Goal: Contribute content

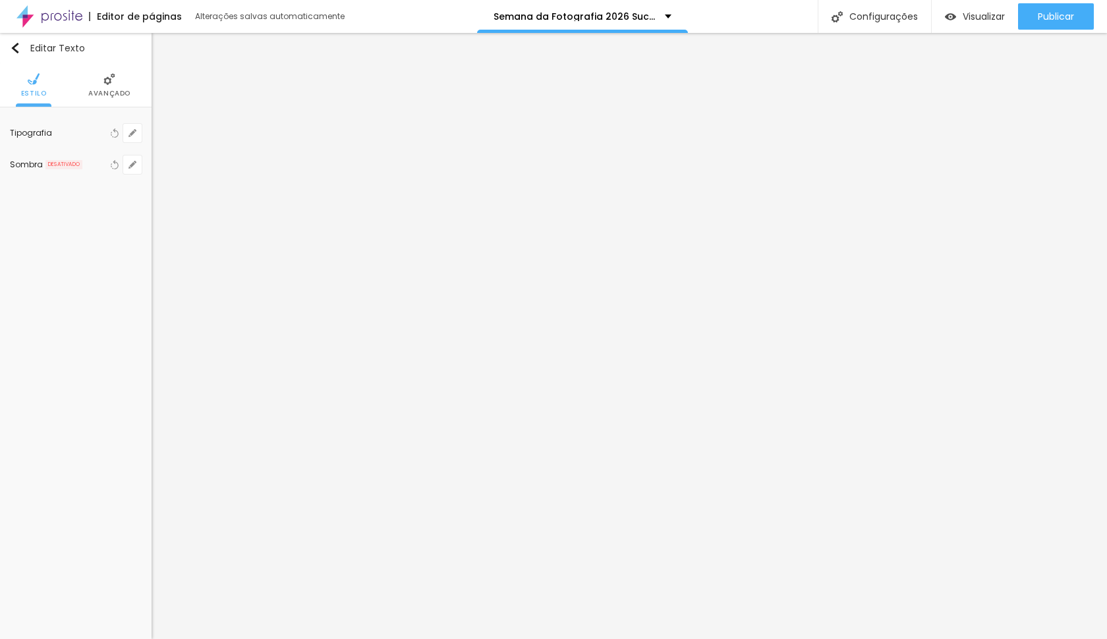
click at [119, 76] on li "Avançado" at bounding box center [109, 84] width 42 height 43
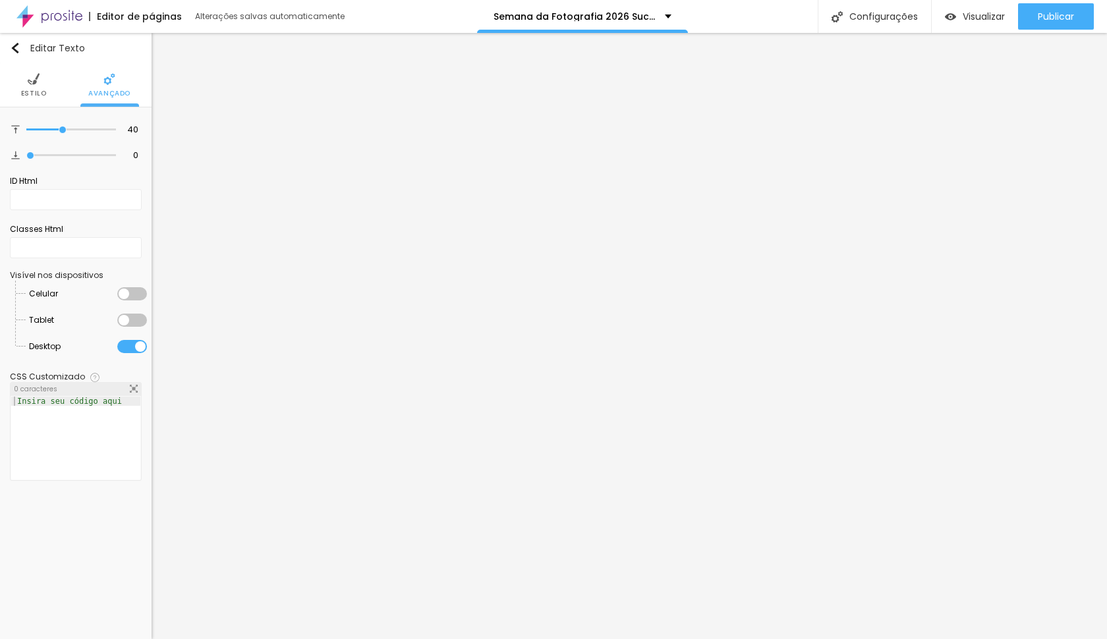
click at [135, 351] on li "Desktop" at bounding box center [88, 346] width 118 height 26
click at [135, 353] on div at bounding box center [132, 346] width 30 height 13
click at [134, 327] on div at bounding box center [132, 320] width 30 height 13
click at [134, 300] on div at bounding box center [132, 293] width 30 height 13
click at [28, 82] on img at bounding box center [34, 79] width 12 height 12
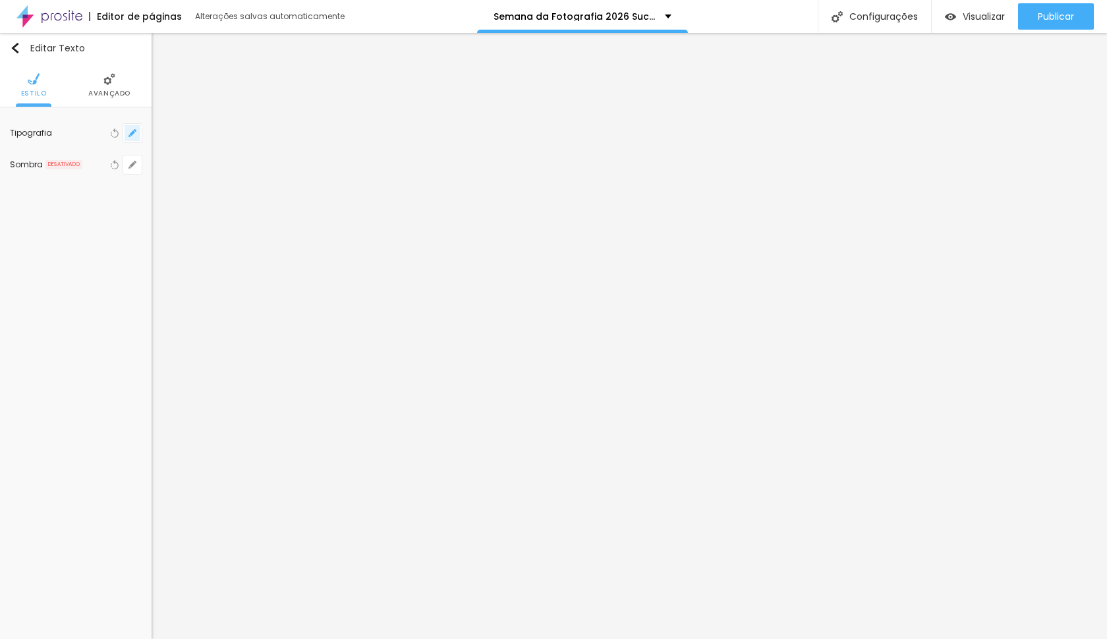
click at [141, 133] on button "button" at bounding box center [132, 133] width 18 height 18
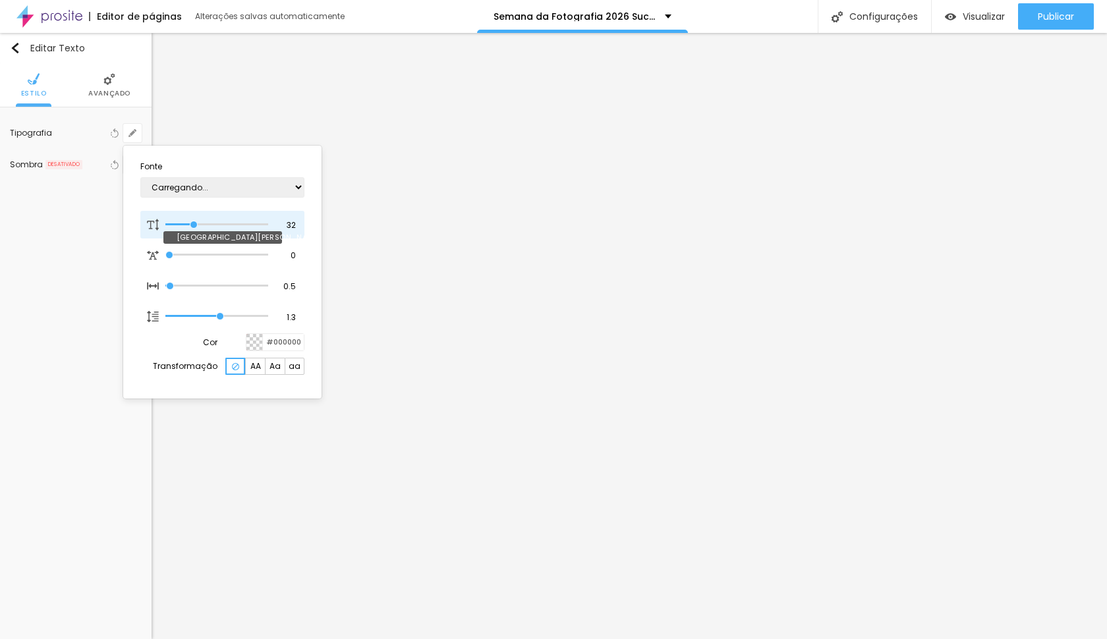
type input "1"
type input "27"
type input "1"
type input "26"
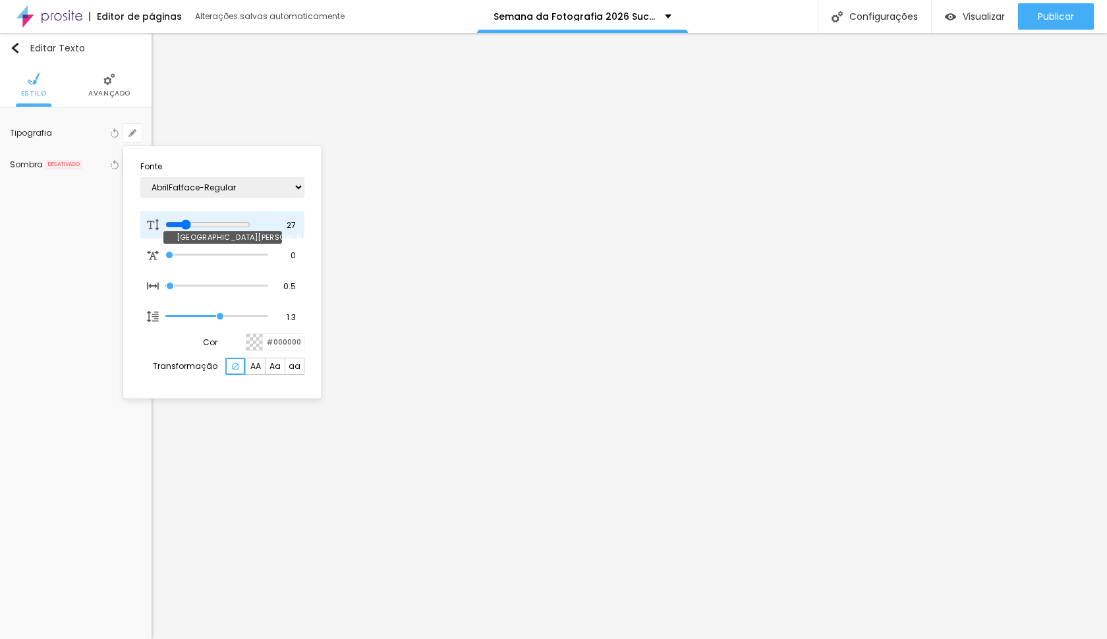
type input "26"
type input "1"
type input "25"
type input "1"
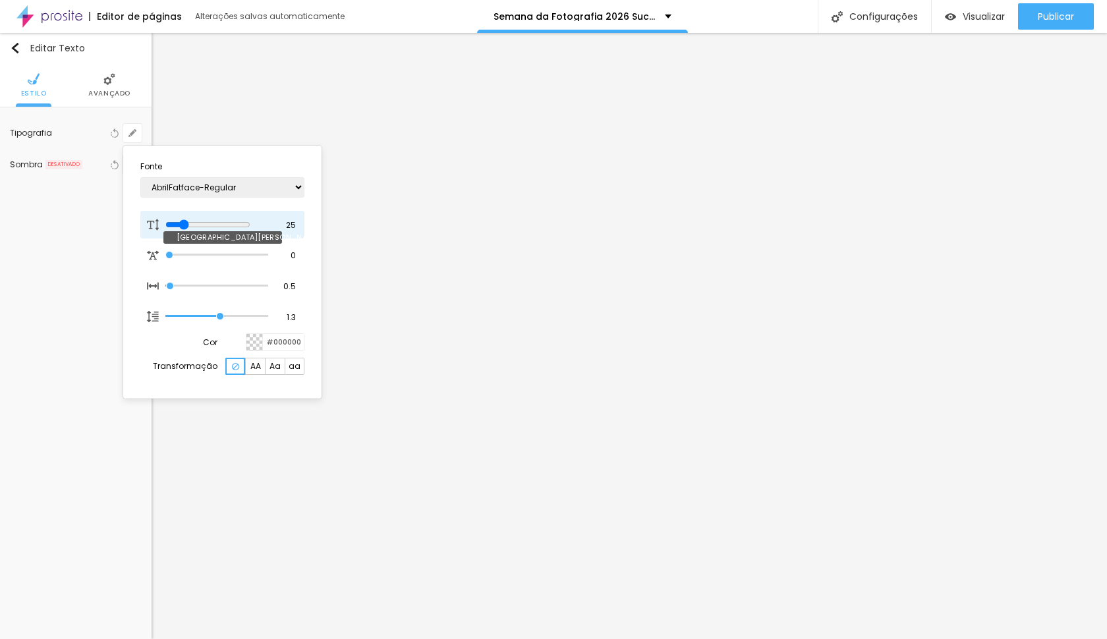
type input "24"
type input "1"
type input "22"
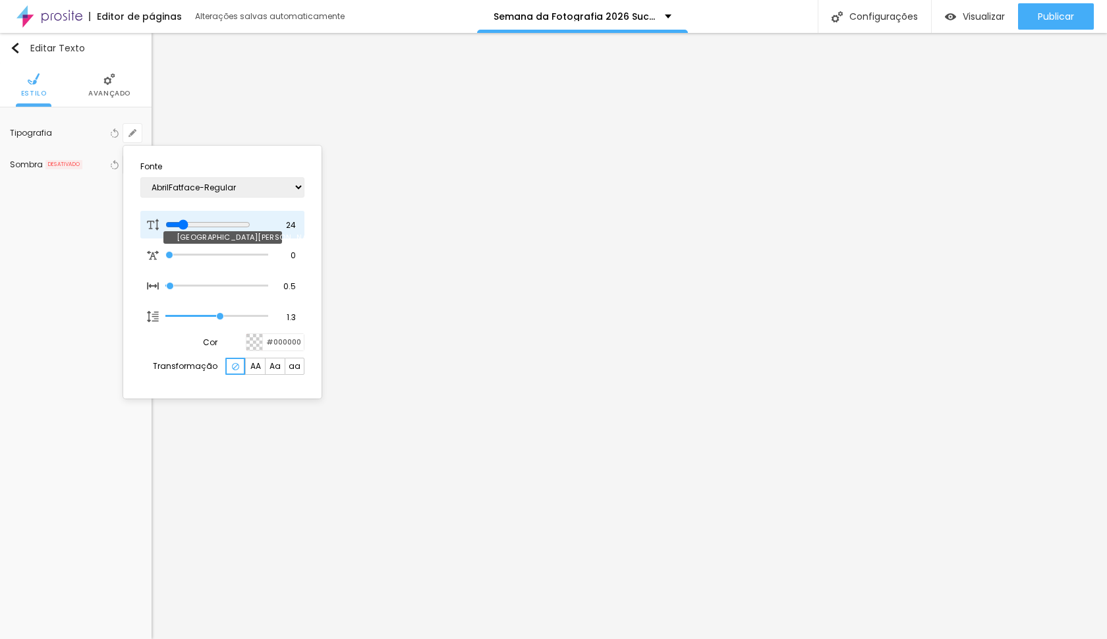
type input "1"
type input "21"
type input "1"
type input "20"
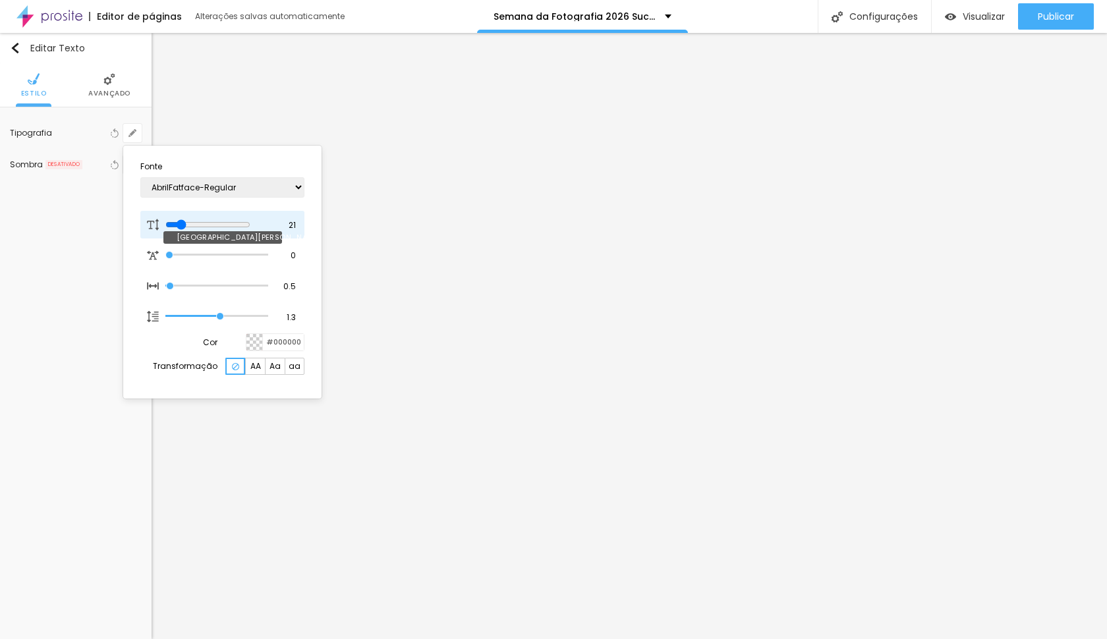
type input "20"
type input "1"
drag, startPoint x: 189, startPoint y: 219, endPoint x: 182, endPoint y: 220, distance: 7.3
type input "20"
click at [182, 220] on input "range" at bounding box center [207, 224] width 85 height 11
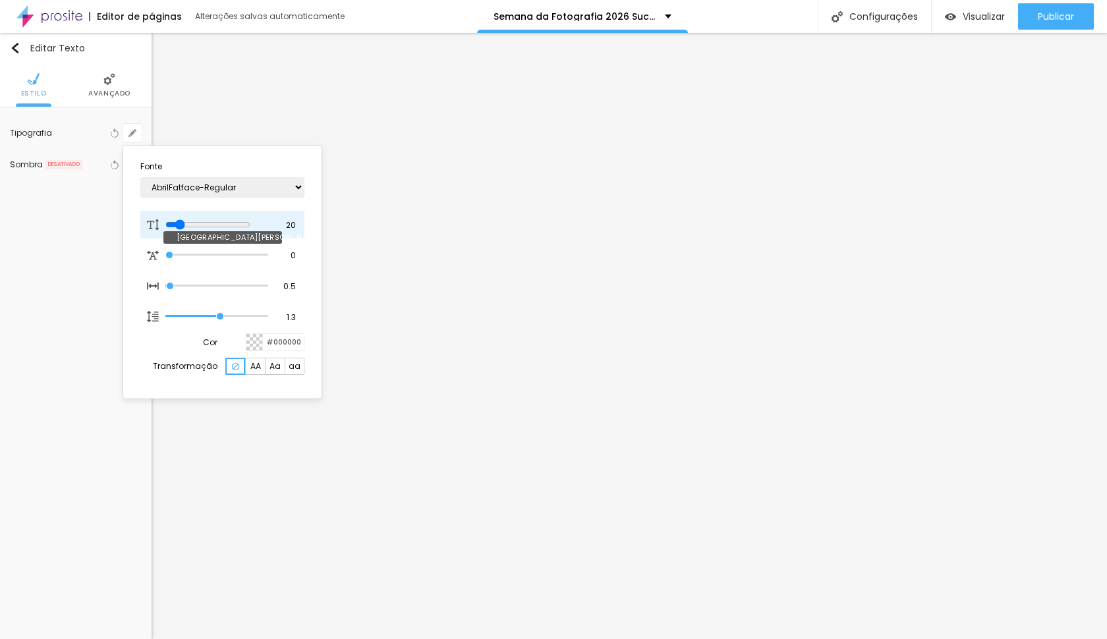
type input "1"
click at [405, 157] on div at bounding box center [553, 319] width 1107 height 639
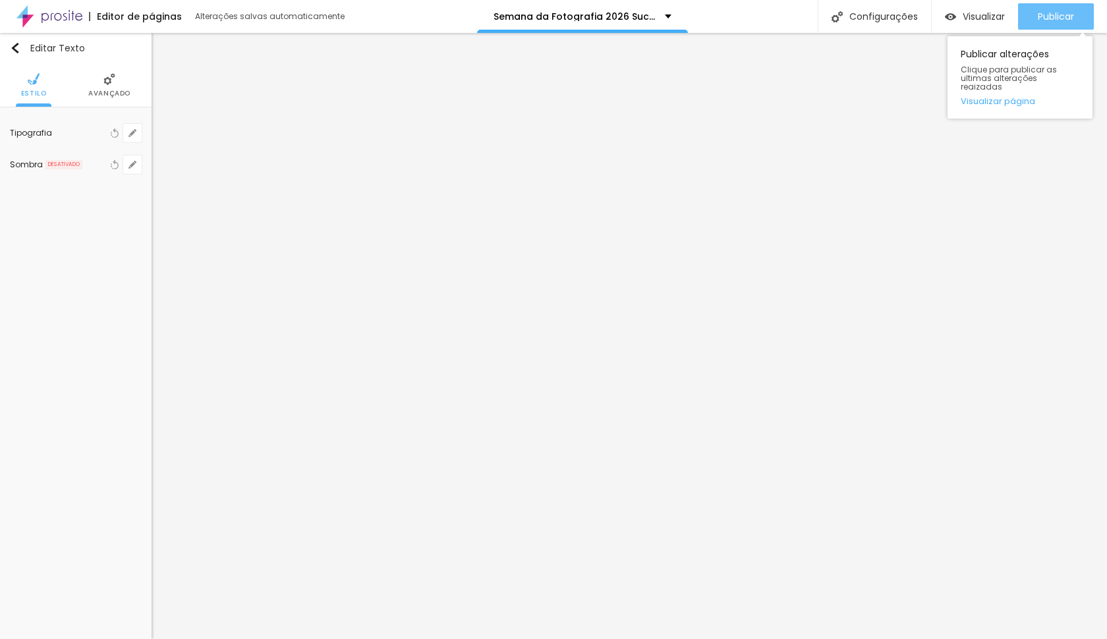
click at [1053, 22] on span "Publicar" at bounding box center [1056, 16] width 36 height 11
